Goal: Information Seeking & Learning: Learn about a topic

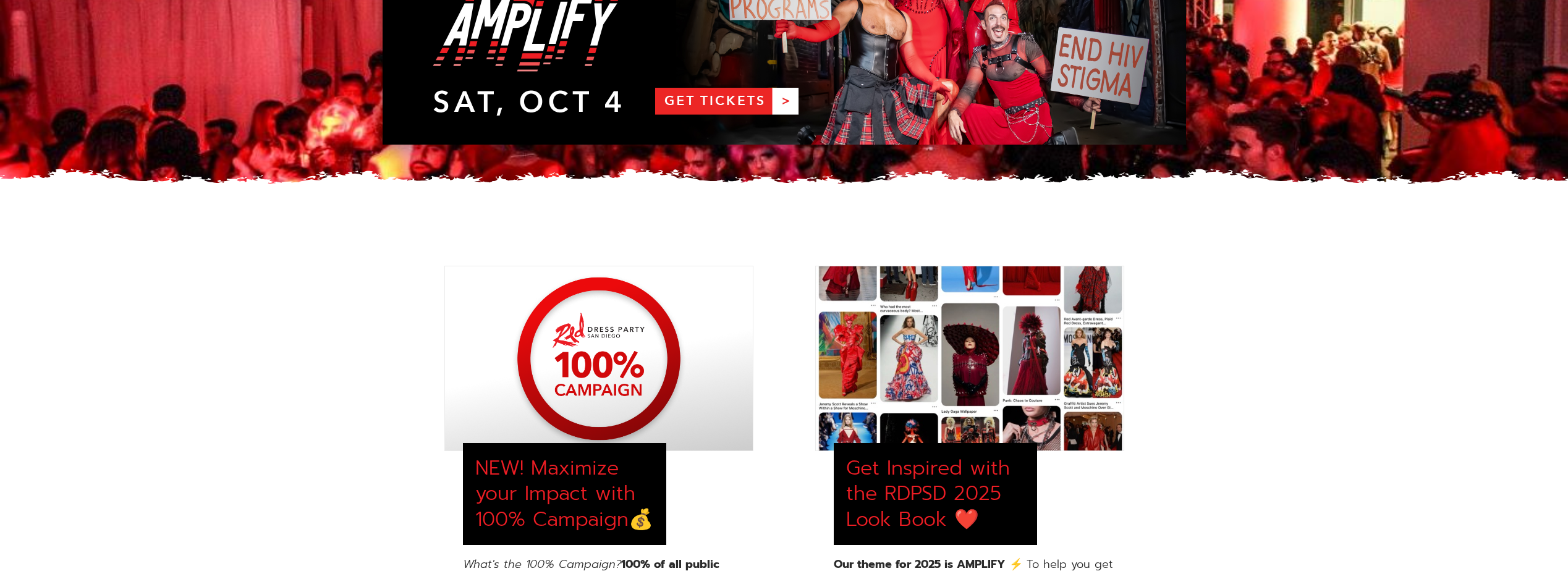
scroll to position [309, 0]
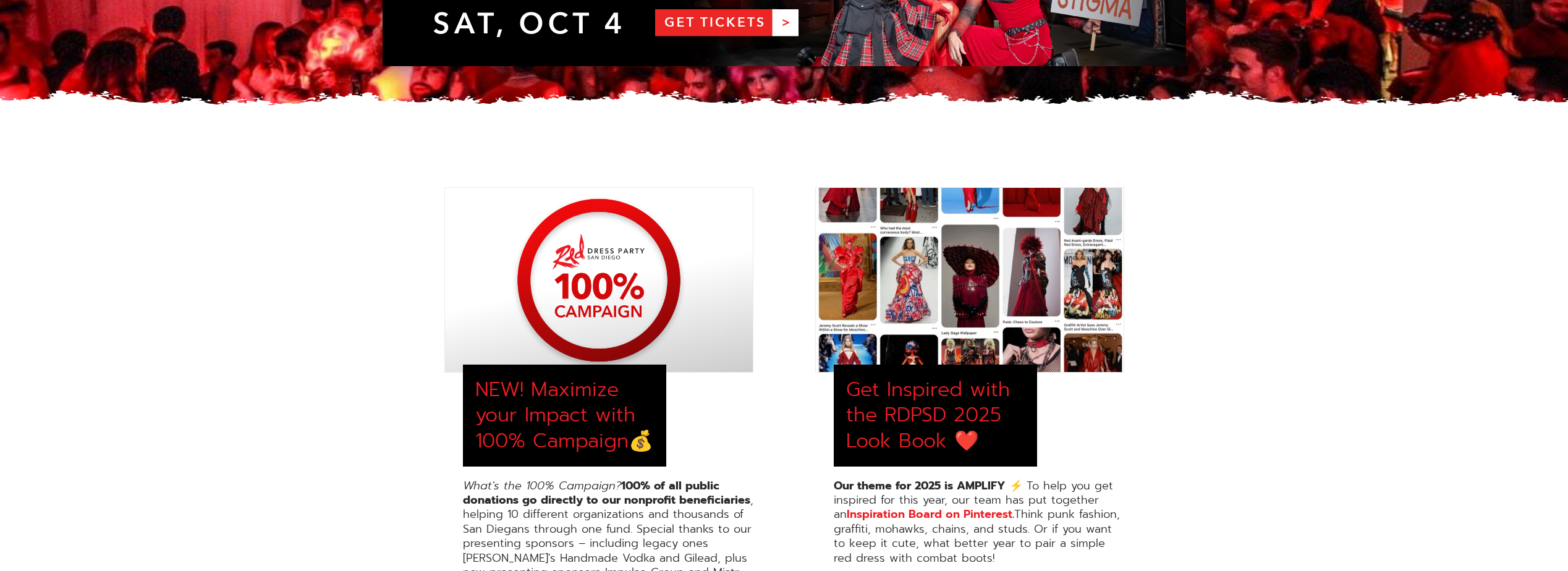
click at [1028, 295] on div at bounding box center [970, 280] width 309 height 185
click at [926, 424] on div "Get Inspired with the RDPSD 2025 Look Book ❤️" at bounding box center [935, 415] width 179 height 77
click at [969, 512] on link "Inspiration Board on Pinterest." at bounding box center [930, 513] width 168 height 17
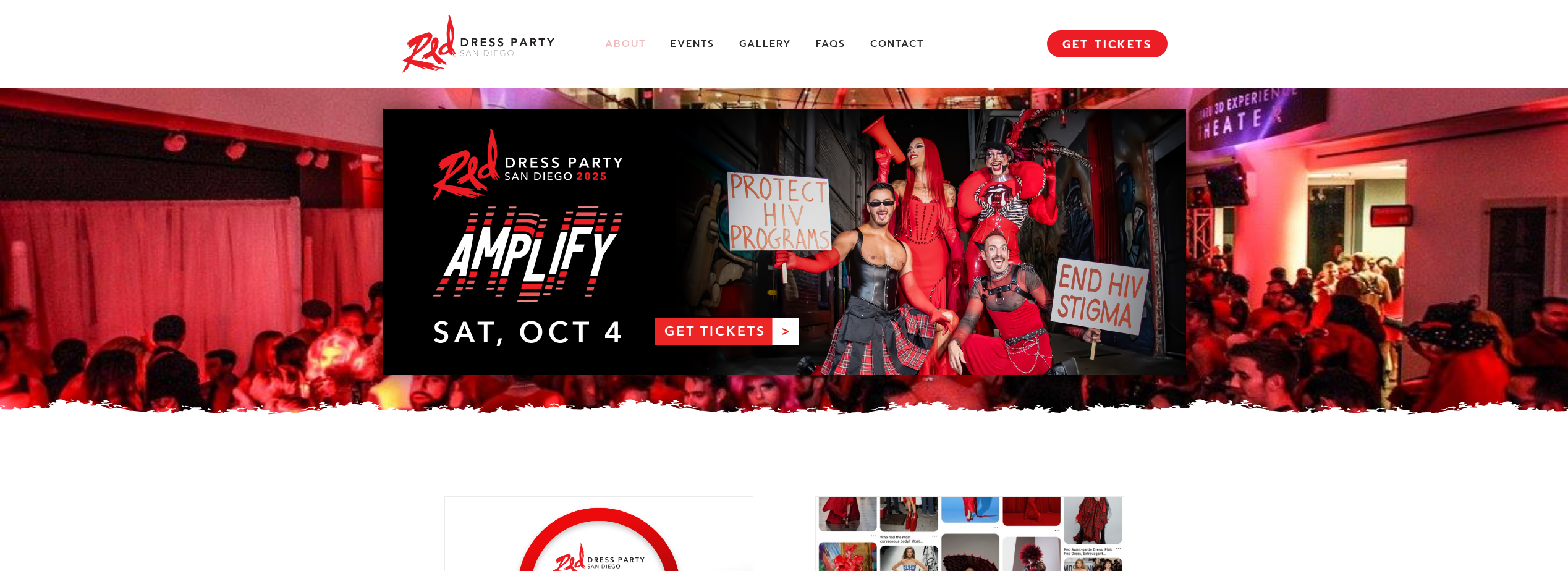
click at [635, 40] on link "About" at bounding box center [626, 44] width 41 height 13
